Goal: Information Seeking & Learning: Learn about a topic

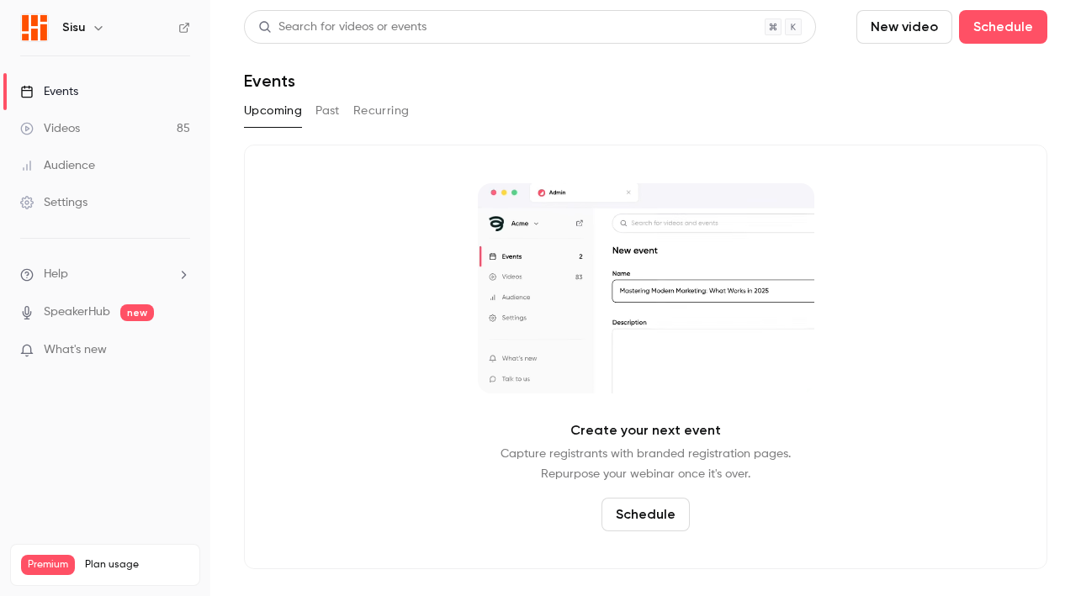
drag, startPoint x: 328, startPoint y: 104, endPoint x: 334, endPoint y: 114, distance: 11.0
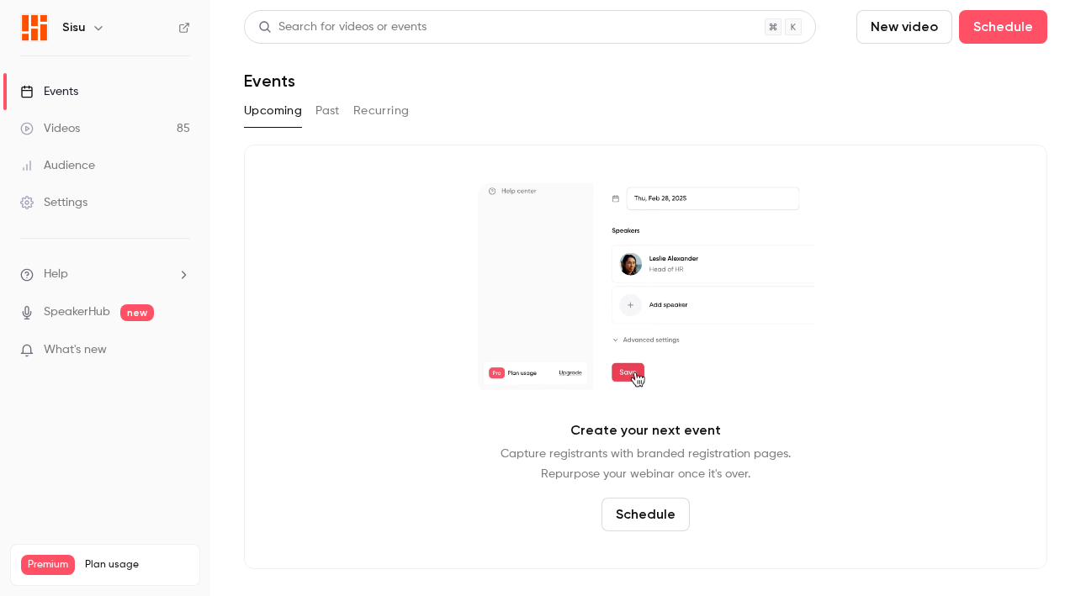
click at [328, 104] on button "Past" at bounding box center [327, 111] width 24 height 27
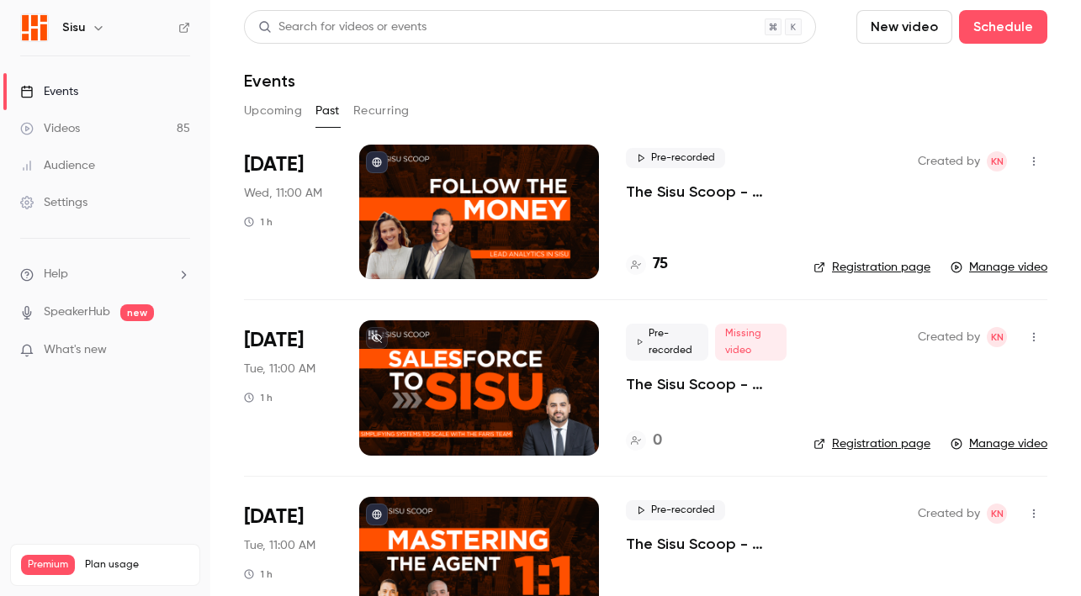
click at [497, 164] on div at bounding box center [479, 212] width 240 height 135
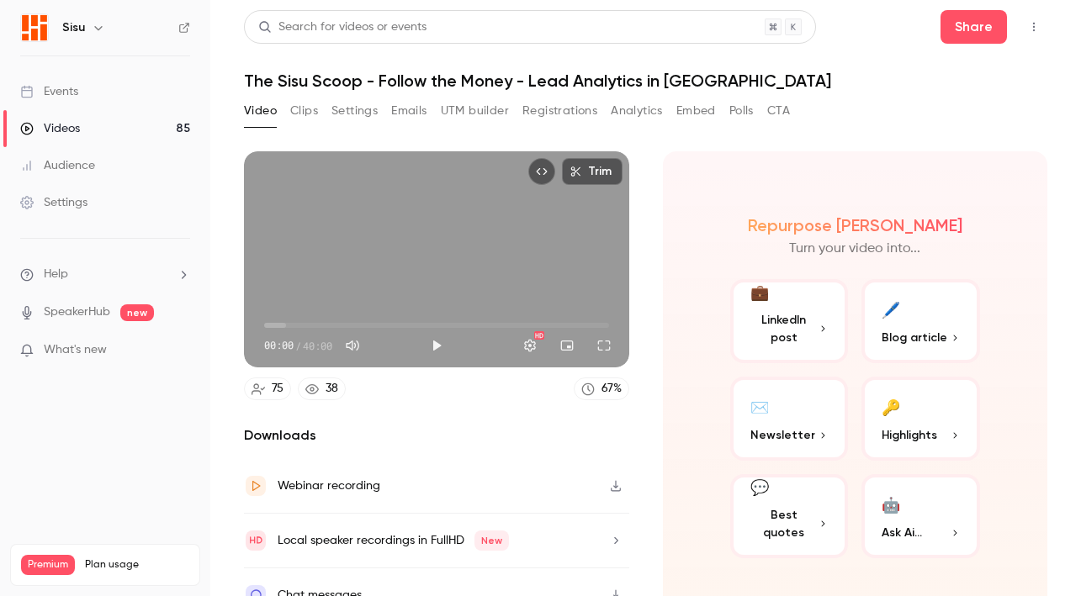
click at [448, 477] on div "Webinar recording" at bounding box center [436, 486] width 385 height 55
